Goal: Subscribe to service/newsletter

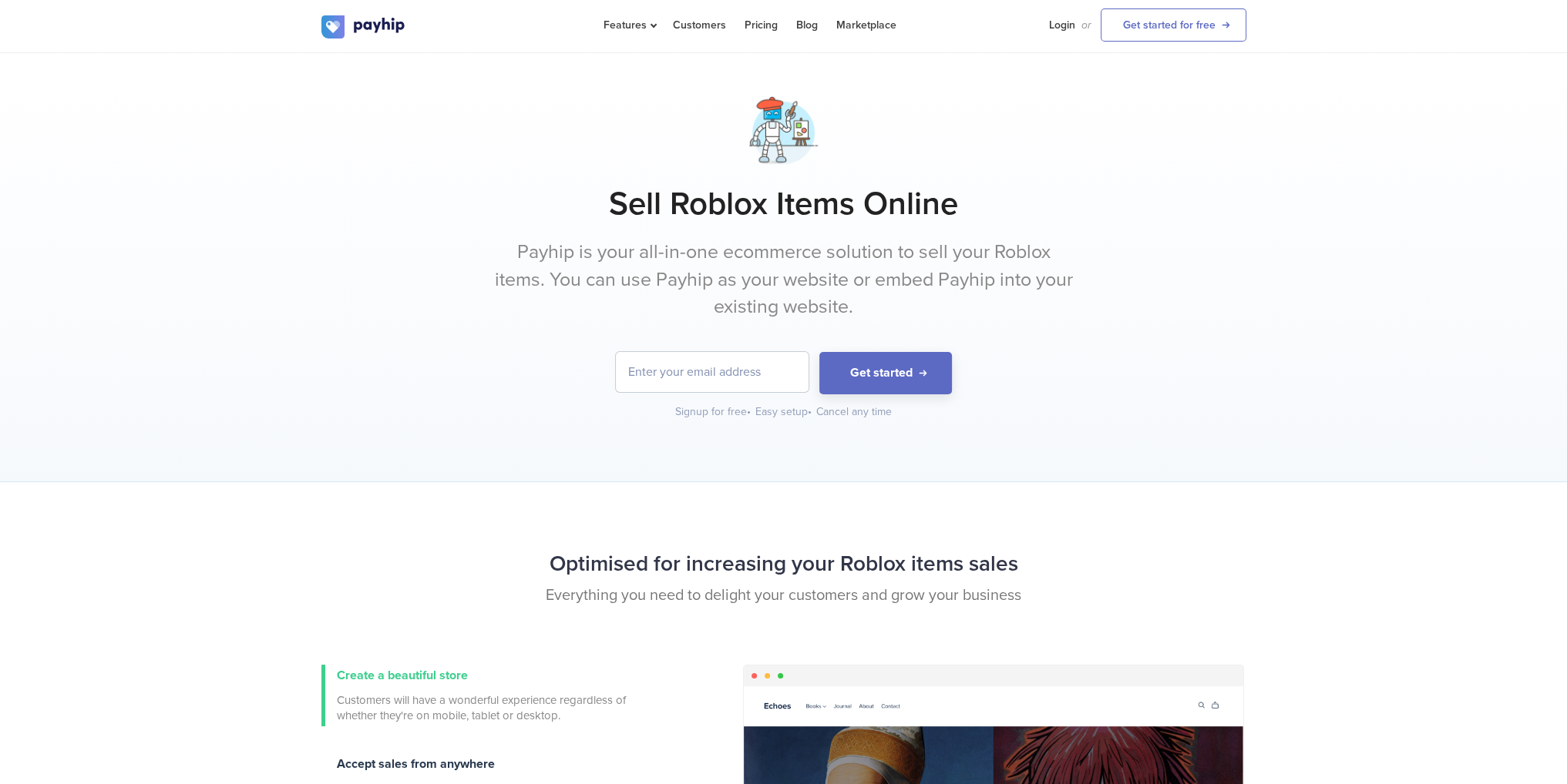
click at [712, 365] on input "email" at bounding box center [712, 372] width 193 height 40
click at [757, 23] on link "Pricing" at bounding box center [760, 25] width 33 height 50
click at [742, 386] on input "email" at bounding box center [712, 372] width 193 height 40
type input "[EMAIL_ADDRESS][DOMAIN_NAME]"
click at [877, 363] on button "Get started" at bounding box center [885, 373] width 132 height 43
